Goal: Register for event/course

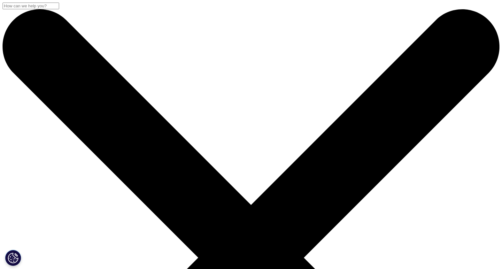
drag, startPoint x: 64, startPoint y: 83, endPoint x: 265, endPoint y: 110, distance: 202.4
drag, startPoint x: 264, startPoint y: 110, endPoint x: 239, endPoint y: 111, distance: 25.0
copy div "Navigating FDA Initiatives: JAPAC Biopharmas Unveiled"
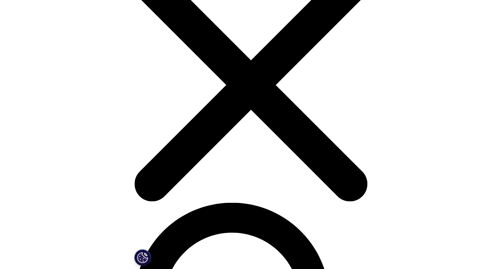
scroll to position [54, 123]
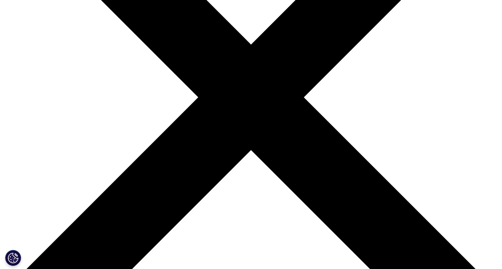
scroll to position [200, 0]
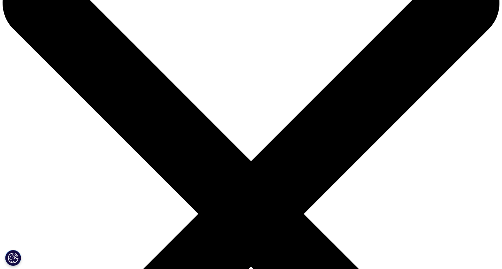
scroll to position [40, 0]
